Goal: Navigation & Orientation: Find specific page/section

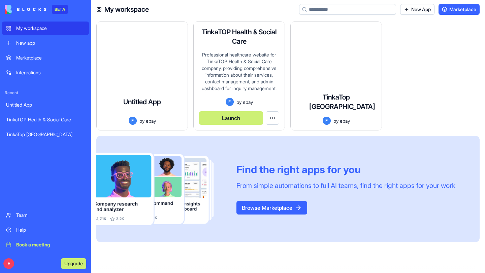
click at [261, 63] on div "Professional healthcare website for TinkaTOP Health & Social Care company, prov…" at bounding box center [239, 74] width 80 height 46
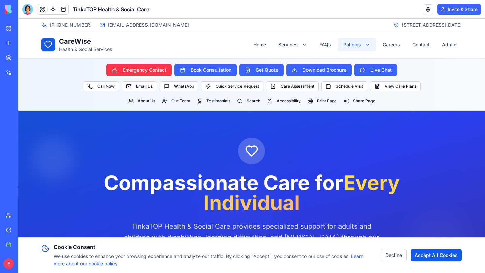
click at [466, 11] on button "Invite & Share" at bounding box center [459, 9] width 44 height 11
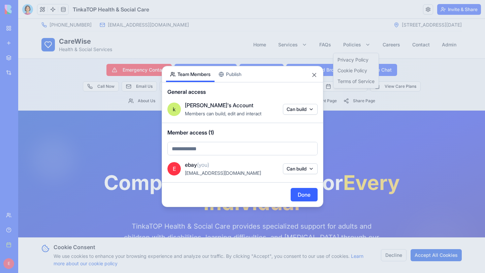
click at [233, 75] on div "Share App Team Members Publish General access k kornabay's Account Members can …" at bounding box center [243, 136] width 162 height 141
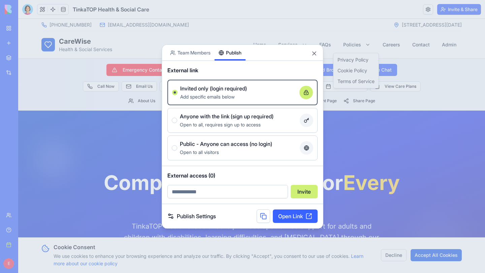
click at [294, 217] on link "Open Link" at bounding box center [295, 216] width 45 height 13
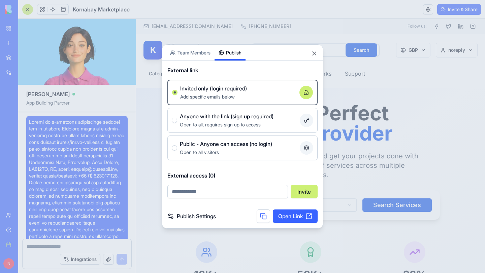
scroll to position [9536, 0]
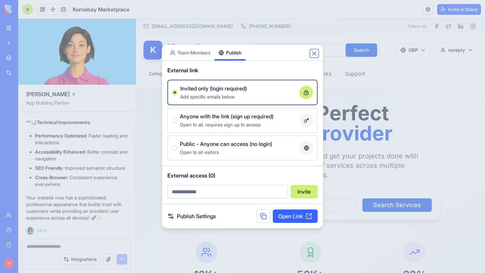
click at [313, 53] on button "Close" at bounding box center [314, 53] width 7 height 7
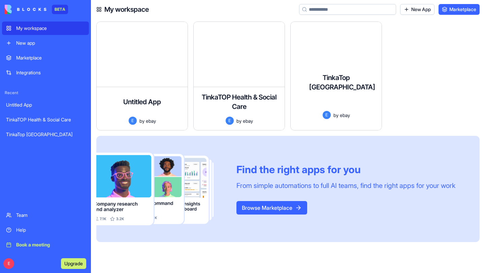
click at [341, 97] on div "Production-ready e-commerce platform for Ghana retail brand specializing in Gen…" at bounding box center [336, 104] width 80 height 14
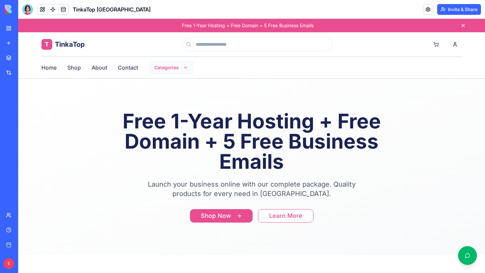
click at [71, 67] on link "Shop" at bounding box center [73, 68] width 13 height 8
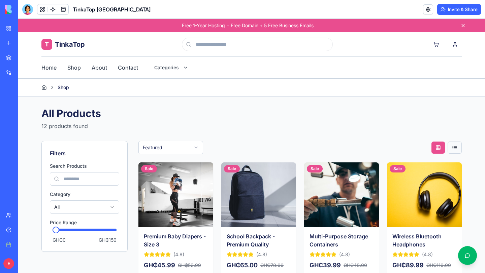
click at [454, 151] on button at bounding box center [454, 148] width 14 height 12
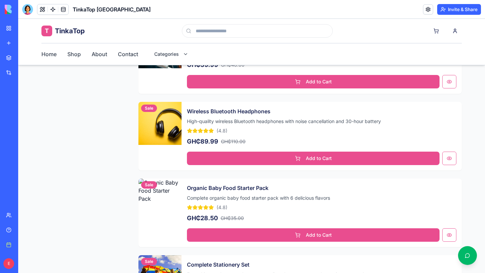
scroll to position [175, 0]
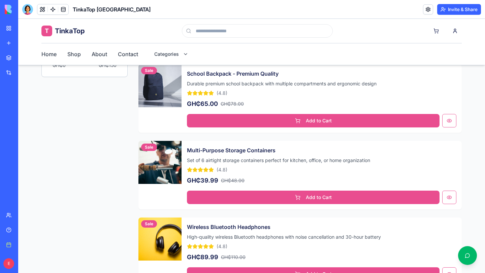
click at [25, 29] on div "My workspace" at bounding box center [20, 28] width 9 height 7
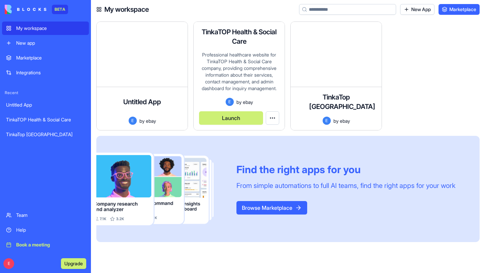
click at [229, 73] on div "Professional healthcare website for TinkaTOP Health & Social Care company, prov…" at bounding box center [239, 74] width 80 height 46
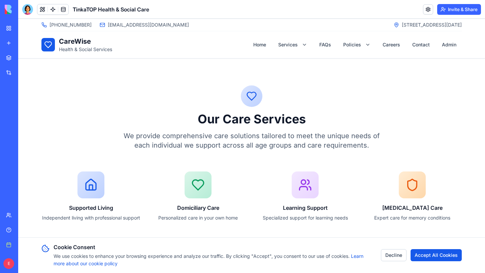
scroll to position [249, 0]
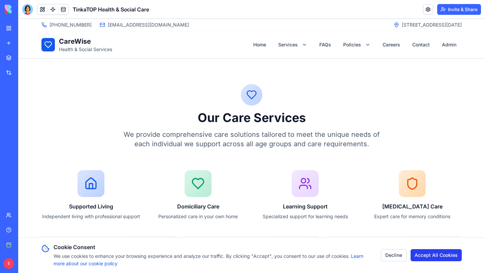
click at [425, 254] on button "Accept All Cookies" at bounding box center [435, 255] width 51 height 12
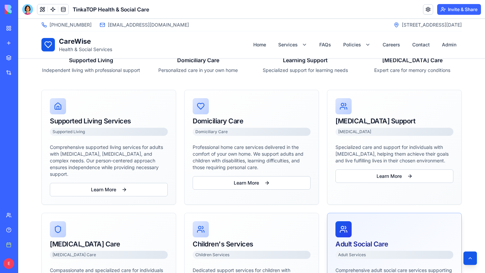
scroll to position [411, 0]
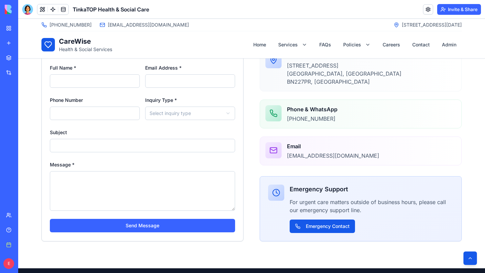
scroll to position [1090, 0]
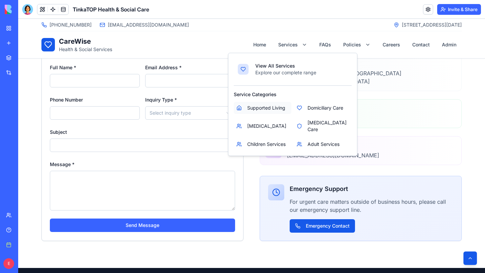
click at [266, 112] on link "Supported Living" at bounding box center [263, 108] width 58 height 12
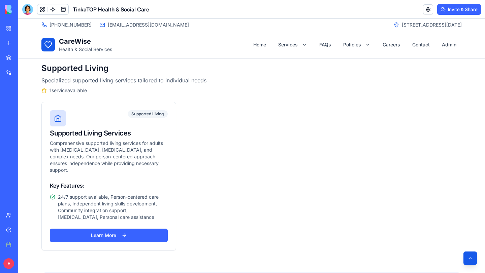
scroll to position [148, 0]
